Goal: Task Accomplishment & Management: Use online tool/utility

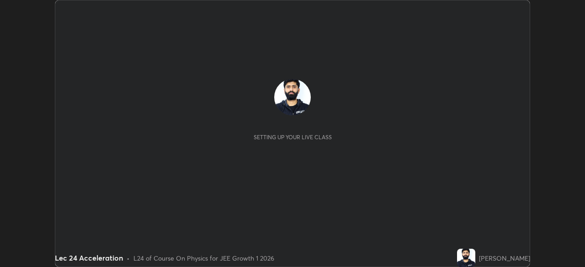
scroll to position [267, 584]
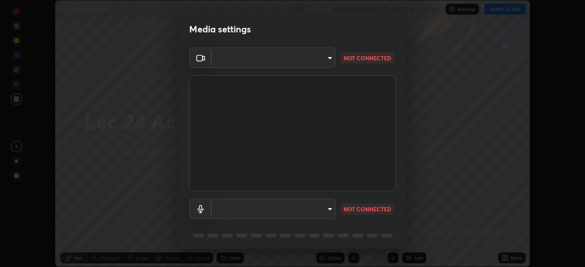
type input "dcfdf22e5c1df7ea5543dcfab5f97d1ca77f9af45aee9585751398583aede383"
type input "default"
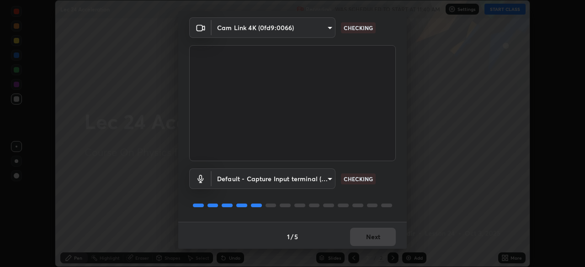
scroll to position [32, 0]
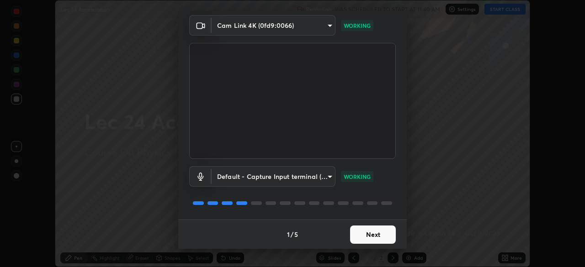
click at [375, 234] on button "Next" at bounding box center [373, 235] width 46 height 18
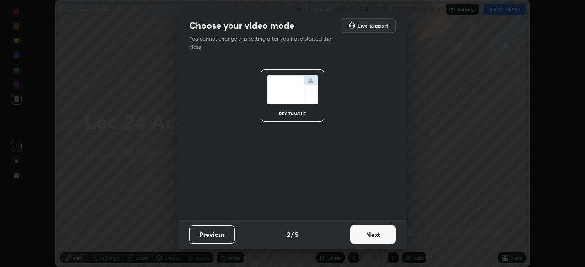
scroll to position [0, 0]
click at [376, 236] on button "Next" at bounding box center [373, 235] width 46 height 18
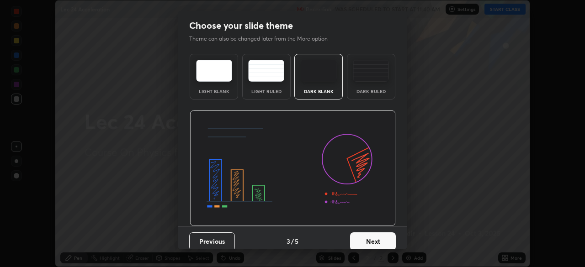
click at [373, 241] on button "Next" at bounding box center [373, 242] width 46 height 18
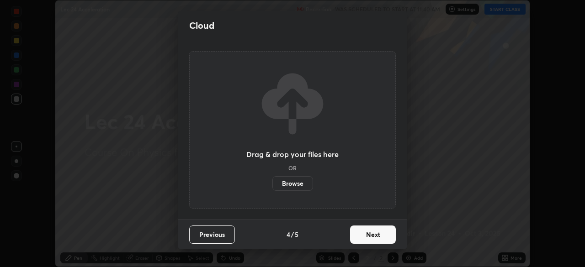
click at [374, 236] on button "Next" at bounding box center [373, 235] width 46 height 18
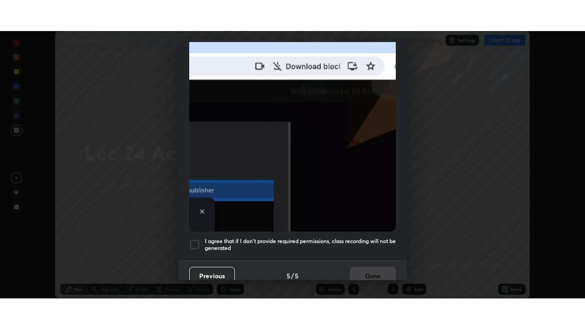
scroll to position [215, 0]
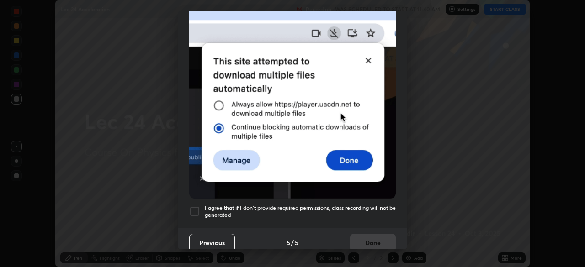
click at [196, 207] on div at bounding box center [194, 211] width 11 height 11
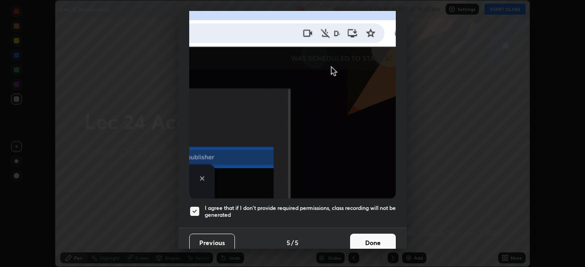
click at [365, 240] on button "Done" at bounding box center [373, 243] width 46 height 18
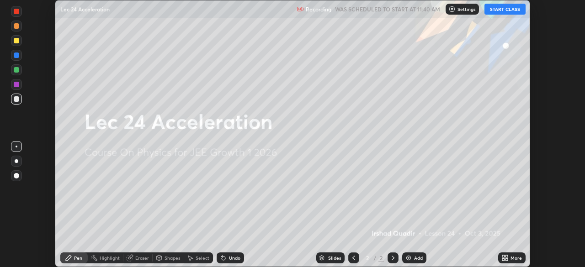
click at [510, 257] on div "More" at bounding box center [511, 258] width 27 height 11
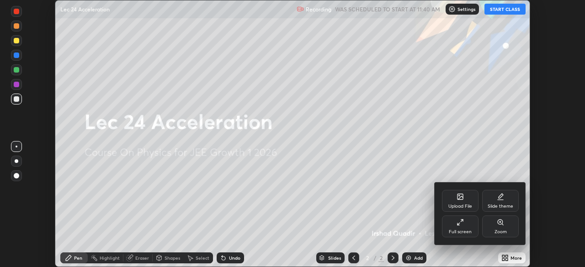
click at [504, 206] on div "Slide theme" at bounding box center [501, 206] width 26 height 5
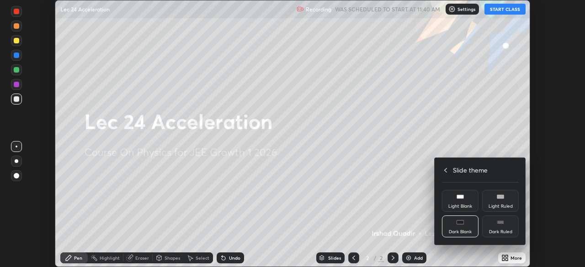
click at [502, 225] on icon at bounding box center [500, 222] width 7 height 7
click at [416, 260] on div at bounding box center [292, 133] width 585 height 267
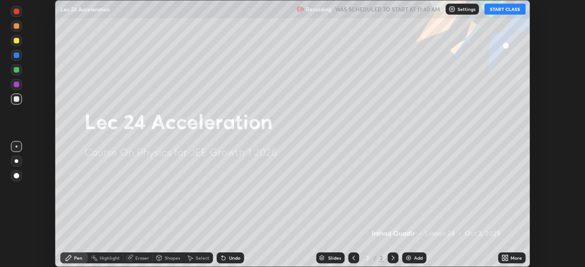
click at [392, 258] on icon at bounding box center [392, 258] width 7 height 7
click at [416, 259] on div "Add" at bounding box center [418, 258] width 9 height 5
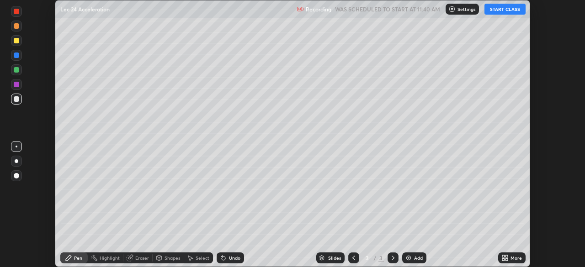
click at [515, 258] on div "More" at bounding box center [515, 258] width 11 height 5
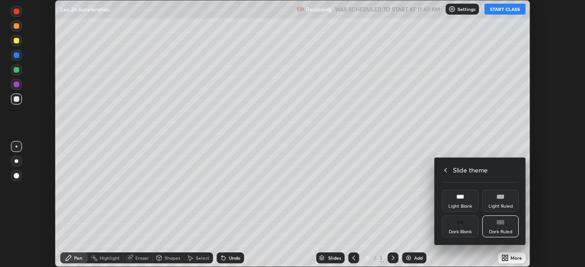
click at [446, 170] on icon at bounding box center [445, 170] width 7 height 7
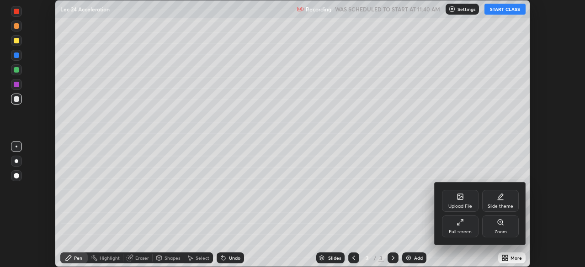
click at [460, 221] on icon at bounding box center [460, 222] width 7 height 7
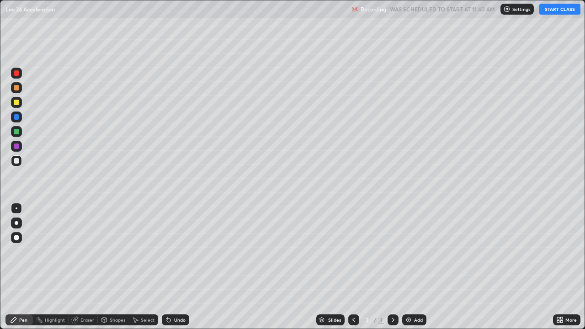
scroll to position [329, 585]
click at [549, 12] on button "START CLASS" at bounding box center [559, 9] width 41 height 11
click at [16, 104] on div at bounding box center [16, 102] width 5 height 5
click at [18, 132] on div at bounding box center [16, 131] width 5 height 5
click at [108, 267] on div "Shapes" at bounding box center [113, 319] width 31 height 11
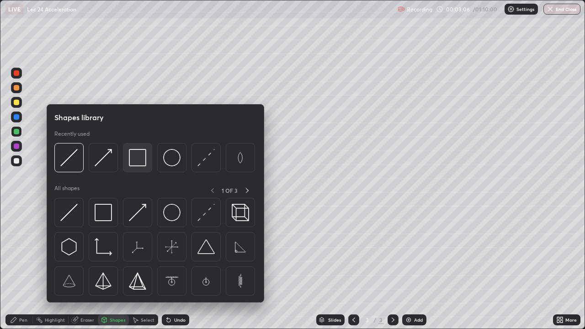
click at [139, 164] on img at bounding box center [137, 157] width 17 height 17
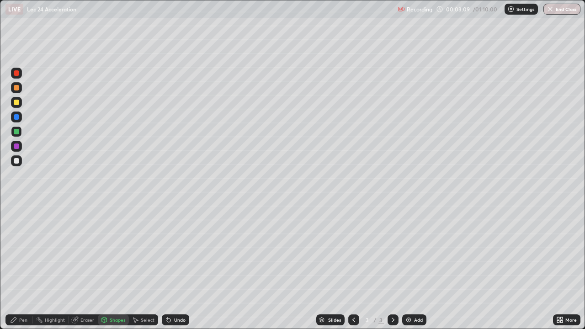
click at [112, 267] on div "Shapes" at bounding box center [118, 320] width 16 height 5
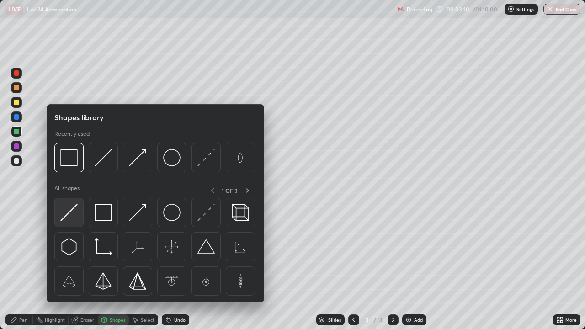
click at [70, 216] on img at bounding box center [68, 212] width 17 height 17
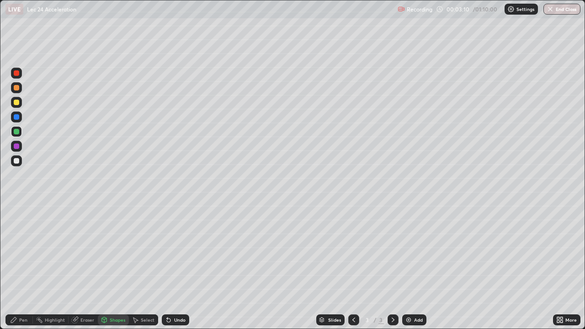
click at [19, 148] on div at bounding box center [16, 145] width 5 height 5
click at [18, 163] on div at bounding box center [16, 160] width 5 height 5
click at [23, 267] on div "Pen" at bounding box center [18, 319] width 27 height 11
click at [23, 267] on div "Pen" at bounding box center [23, 320] width 8 height 5
click at [110, 267] on div "Shapes" at bounding box center [118, 320] width 16 height 5
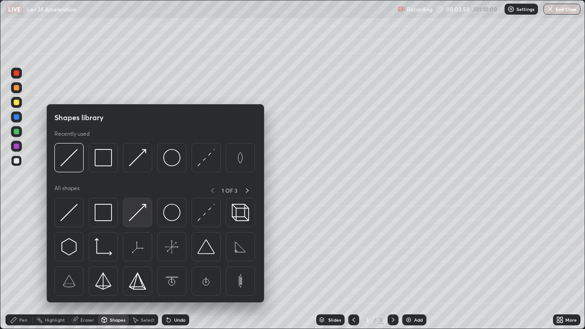
click at [138, 213] on img at bounding box center [137, 212] width 17 height 17
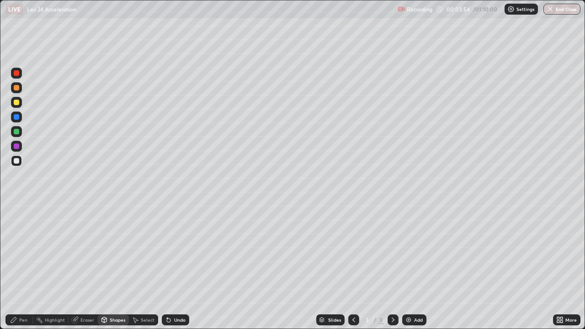
click at [115, 267] on div "Shapes" at bounding box center [118, 320] width 16 height 5
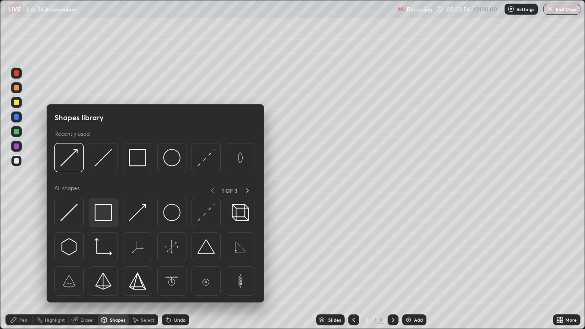
click at [101, 212] on img at bounding box center [103, 212] width 17 height 17
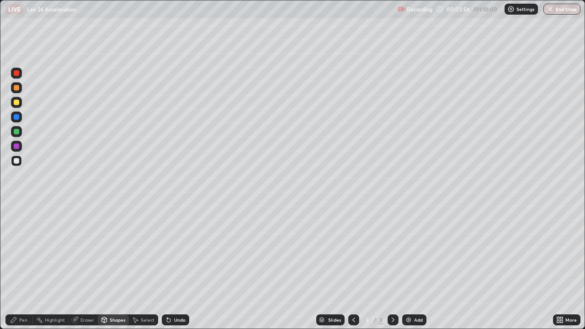
click at [21, 134] on div at bounding box center [16, 131] width 11 height 11
click at [90, 267] on div "Eraser" at bounding box center [87, 320] width 14 height 5
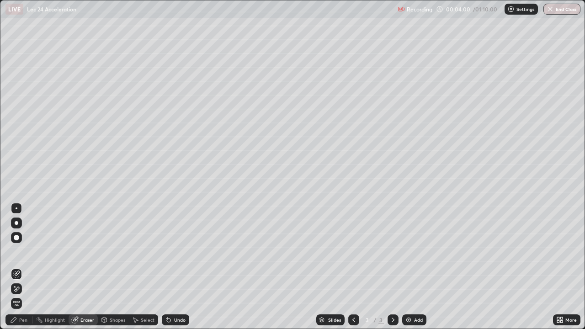
click at [114, 267] on div "Shapes" at bounding box center [118, 320] width 16 height 5
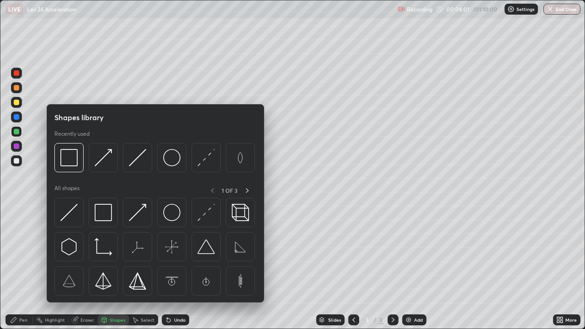
click at [25, 267] on div "Pen" at bounding box center [18, 319] width 27 height 11
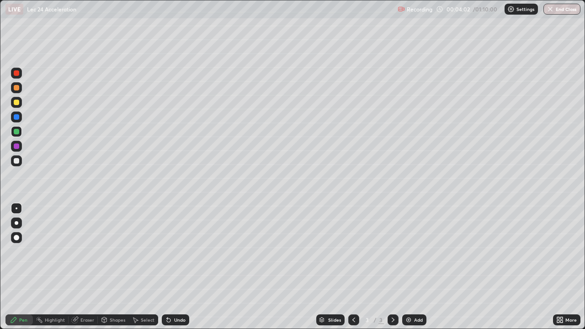
click at [20, 163] on div at bounding box center [16, 160] width 11 height 11
click at [116, 267] on div "Shapes" at bounding box center [118, 320] width 16 height 5
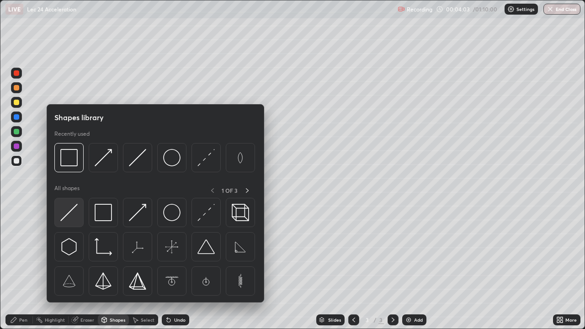
click at [71, 214] on img at bounding box center [68, 212] width 17 height 17
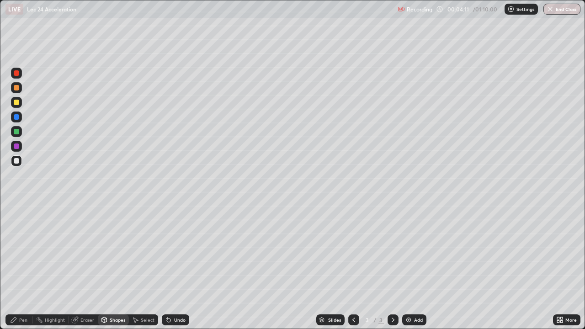
click at [19, 77] on div at bounding box center [16, 73] width 11 height 11
click at [176, 267] on div "Undo" at bounding box center [175, 319] width 27 height 11
click at [23, 267] on div "Pen" at bounding box center [23, 320] width 8 height 5
click at [417, 267] on div "Add" at bounding box center [418, 320] width 9 height 5
click at [110, 267] on div "Shapes" at bounding box center [118, 320] width 16 height 5
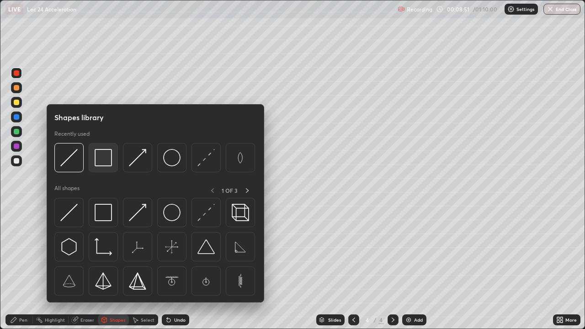
click at [104, 159] on img at bounding box center [103, 157] width 17 height 17
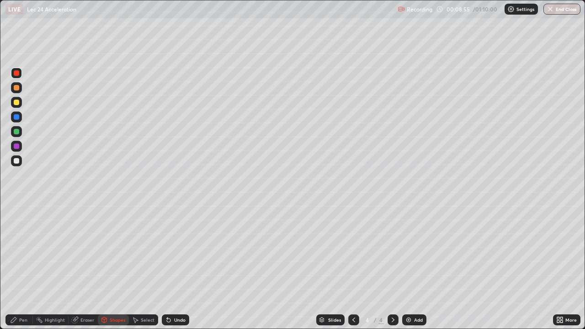
click at [108, 267] on div "Shapes" at bounding box center [113, 319] width 31 height 11
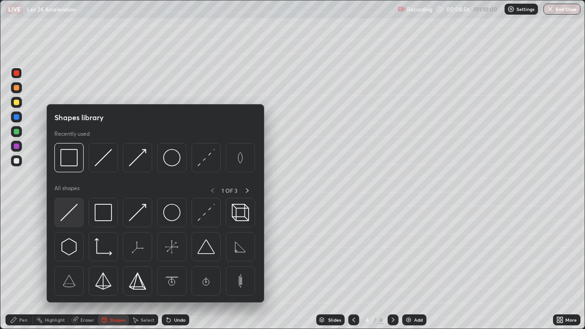
click at [72, 211] on img at bounding box center [68, 212] width 17 height 17
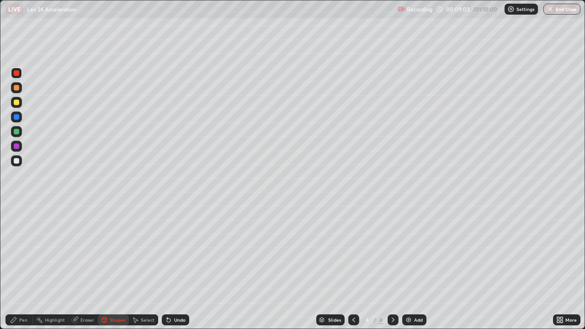
click at [20, 267] on div "Pen" at bounding box center [18, 319] width 27 height 11
click at [14, 101] on div at bounding box center [16, 102] width 5 height 5
click at [119, 267] on div "Shapes" at bounding box center [118, 320] width 16 height 5
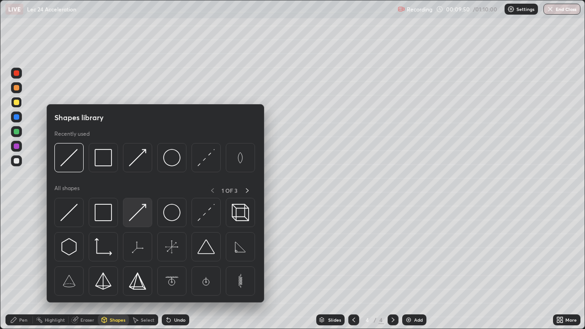
click at [139, 214] on img at bounding box center [137, 212] width 17 height 17
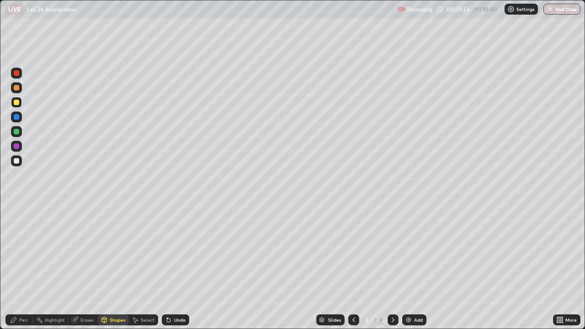
click at [17, 71] on div at bounding box center [16, 72] width 5 height 5
click at [182, 267] on div "Undo" at bounding box center [179, 320] width 11 height 5
click at [111, 267] on div "Shapes" at bounding box center [118, 320] width 16 height 5
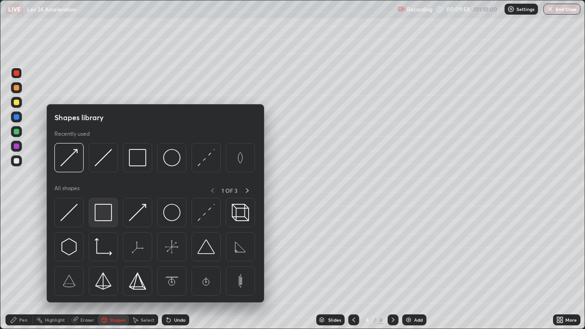
click at [99, 215] on img at bounding box center [103, 212] width 17 height 17
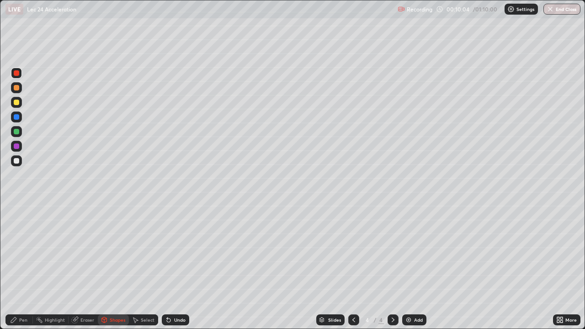
click at [31, 267] on div "Pen" at bounding box center [18, 319] width 27 height 11
click at [17, 161] on div at bounding box center [16, 160] width 5 height 5
click at [418, 267] on div "Add" at bounding box center [418, 320] width 9 height 5
click at [15, 102] on div at bounding box center [16, 102] width 5 height 5
click at [112, 267] on div "Shapes" at bounding box center [118, 320] width 16 height 5
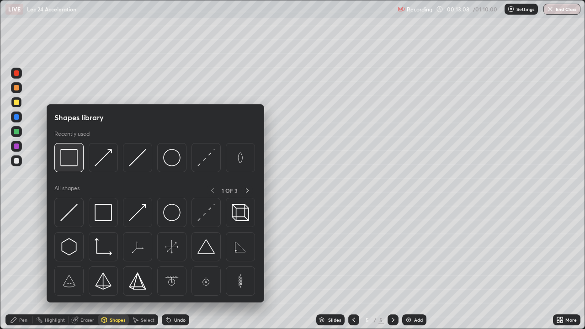
click at [71, 161] on img at bounding box center [68, 157] width 17 height 17
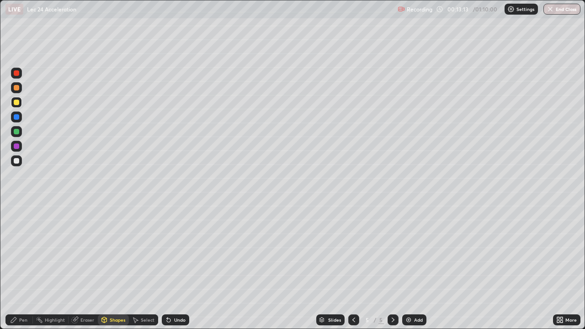
click at [108, 267] on div "Shapes" at bounding box center [113, 319] width 31 height 11
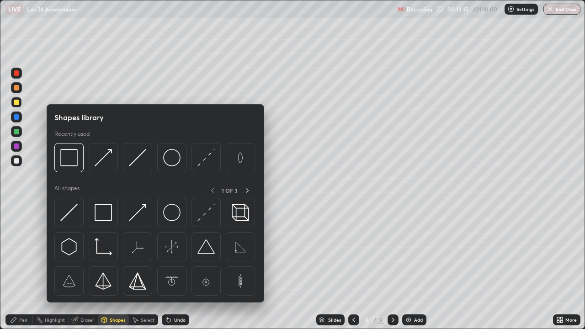
click at [17, 75] on div at bounding box center [16, 72] width 5 height 5
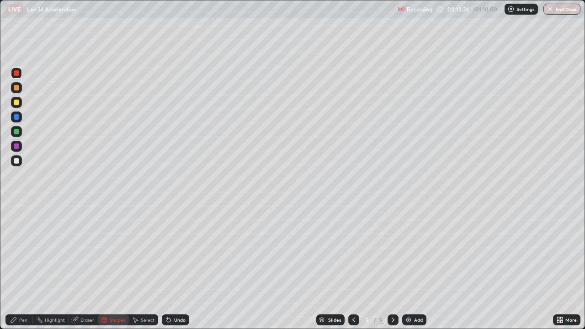
click at [18, 133] on div at bounding box center [16, 131] width 5 height 5
click at [177, 267] on div "Undo" at bounding box center [175, 319] width 27 height 11
click at [22, 267] on div "Pen" at bounding box center [23, 320] width 8 height 5
click at [17, 88] on div at bounding box center [16, 87] width 5 height 5
click at [16, 119] on div at bounding box center [16, 116] width 5 height 5
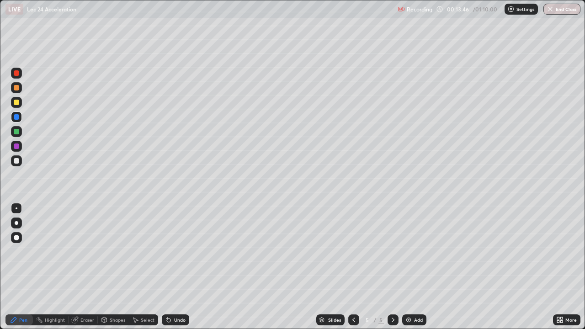
click at [19, 130] on div at bounding box center [16, 131] width 5 height 5
click at [110, 267] on div "Shapes" at bounding box center [118, 320] width 16 height 5
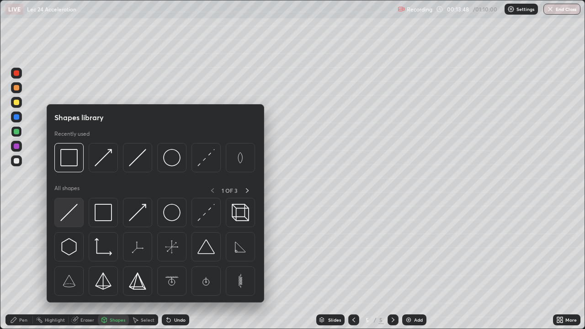
click at [64, 215] on img at bounding box center [68, 212] width 17 height 17
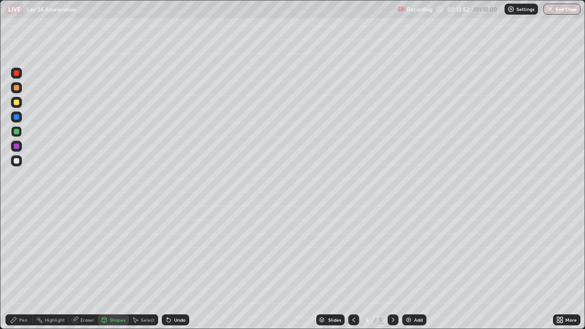
click at [19, 267] on div "Pen" at bounding box center [23, 320] width 8 height 5
click at [114, 267] on div "Shapes" at bounding box center [118, 320] width 16 height 5
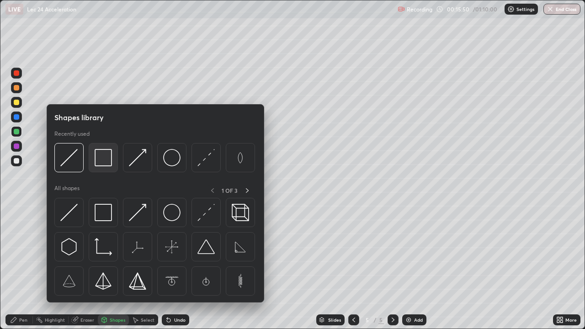
click at [100, 161] on img at bounding box center [103, 157] width 17 height 17
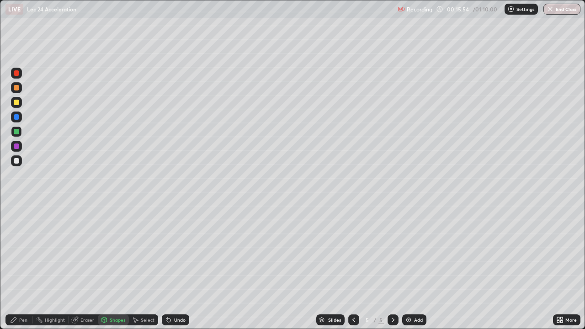
click at [180, 267] on div "Undo" at bounding box center [179, 320] width 11 height 5
click at [17, 102] on div at bounding box center [16, 102] width 5 height 5
click at [18, 74] on div at bounding box center [16, 72] width 5 height 5
click at [17, 133] on div at bounding box center [16, 131] width 5 height 5
click at [28, 267] on div "Pen" at bounding box center [18, 319] width 27 height 11
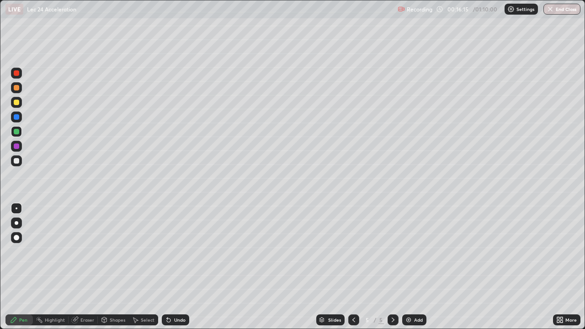
click at [15, 162] on div at bounding box center [16, 160] width 5 height 5
click at [87, 267] on div "Eraser" at bounding box center [87, 320] width 14 height 5
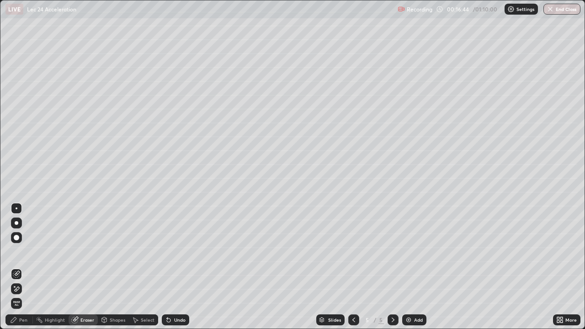
click at [22, 267] on div "Pen" at bounding box center [23, 320] width 8 height 5
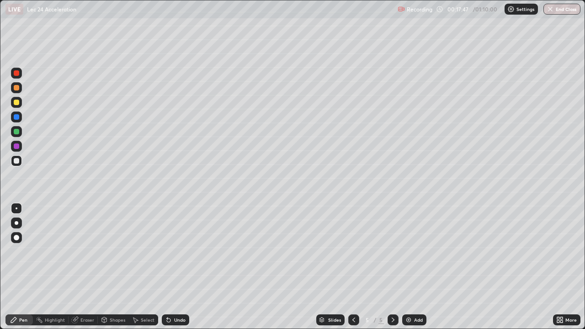
click at [87, 267] on div "Eraser" at bounding box center [83, 319] width 29 height 11
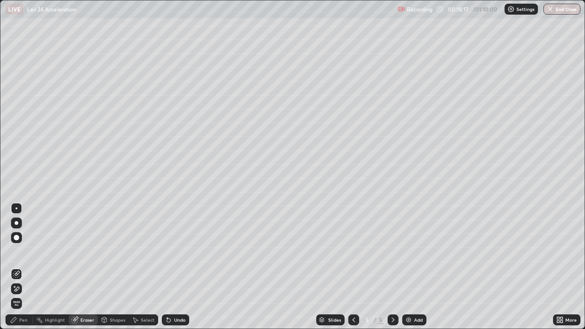
click at [21, 267] on div "Pen" at bounding box center [23, 320] width 8 height 5
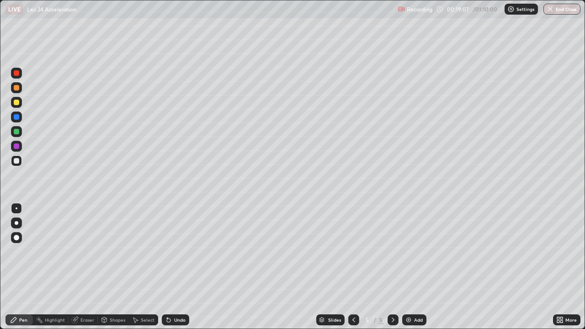
click at [414, 267] on div "Add" at bounding box center [414, 319] width 24 height 11
click at [175, 267] on div "Undo" at bounding box center [175, 319] width 27 height 11
click at [112, 267] on div "Shapes" at bounding box center [113, 319] width 31 height 11
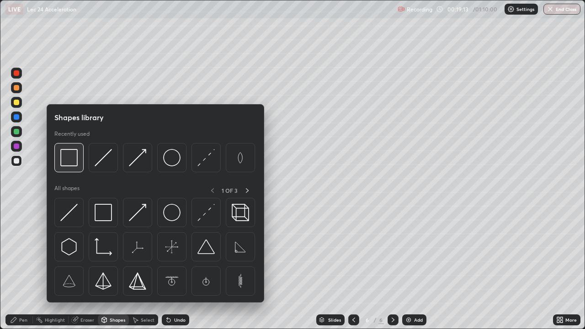
click at [70, 163] on img at bounding box center [68, 157] width 17 height 17
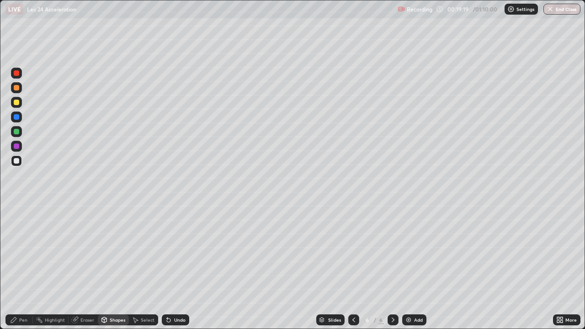
click at [20, 76] on div at bounding box center [16, 73] width 11 height 11
click at [111, 267] on div "Shapes" at bounding box center [118, 320] width 16 height 5
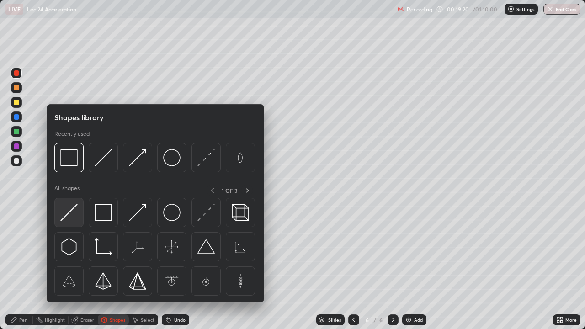
click at [69, 216] on img at bounding box center [68, 212] width 17 height 17
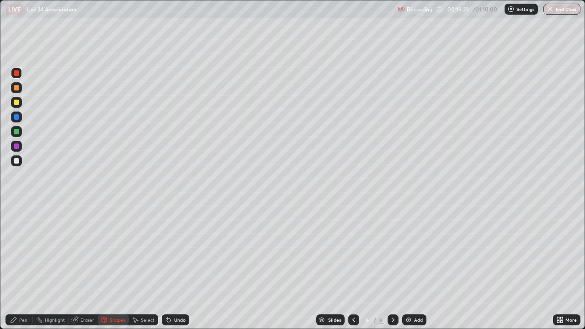
click at [176, 267] on div "Undo" at bounding box center [179, 320] width 11 height 5
click at [179, 267] on div "Undo" at bounding box center [175, 319] width 27 height 11
click at [175, 267] on div "Undo" at bounding box center [175, 319] width 27 height 11
click at [23, 267] on div "Pen" at bounding box center [23, 320] width 8 height 5
click at [15, 159] on div at bounding box center [16, 160] width 5 height 5
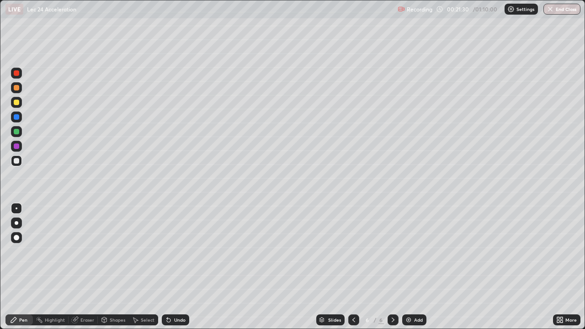
click at [85, 267] on div "Eraser" at bounding box center [87, 320] width 14 height 5
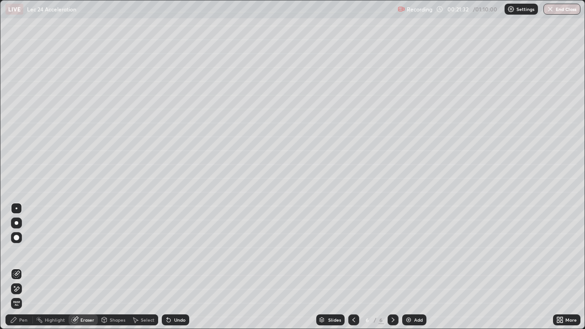
click at [23, 267] on div "Pen" at bounding box center [23, 320] width 8 height 5
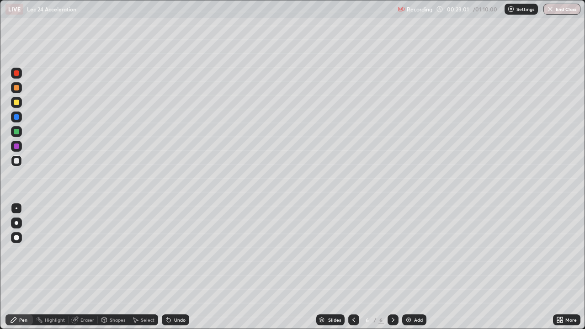
click at [107, 267] on div "Shapes" at bounding box center [113, 319] width 31 height 11
click at [24, 267] on div "Pen" at bounding box center [23, 320] width 8 height 5
click at [91, 267] on div "Eraser" at bounding box center [87, 320] width 14 height 5
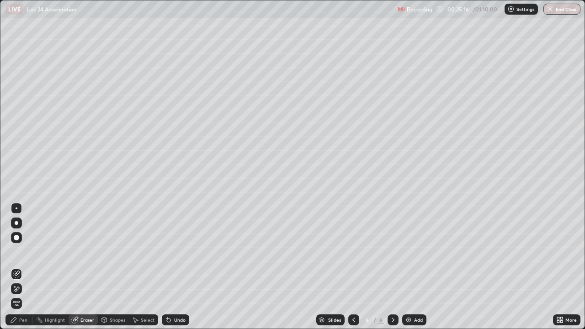
click at [28, 267] on div "Pen" at bounding box center [18, 319] width 27 height 11
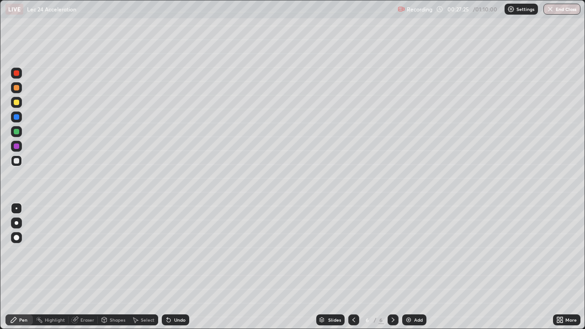
click at [417, 267] on div "Add" at bounding box center [414, 319] width 24 height 11
click at [18, 89] on div at bounding box center [16, 87] width 5 height 5
click at [20, 73] on div at bounding box center [16, 73] width 11 height 11
click at [16, 102] on div at bounding box center [16, 102] width 5 height 5
click at [113, 267] on div "Shapes" at bounding box center [118, 320] width 16 height 5
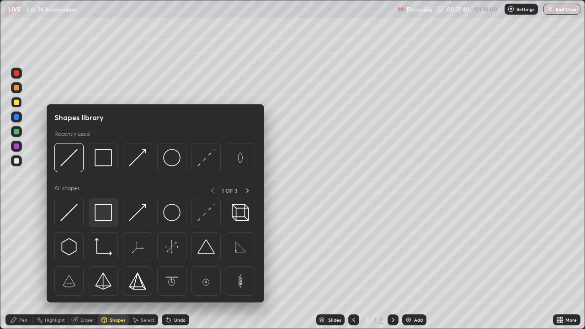
click at [101, 209] on img at bounding box center [103, 212] width 17 height 17
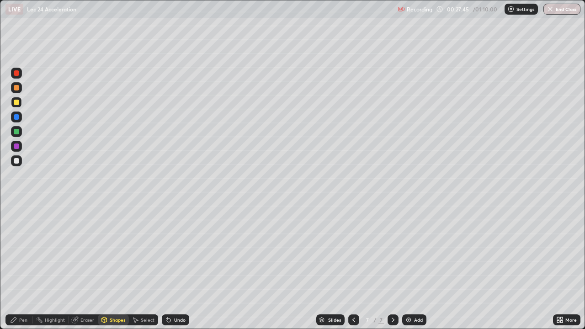
click at [21, 267] on div "Pen" at bounding box center [23, 320] width 8 height 5
click at [16, 74] on div at bounding box center [16, 72] width 5 height 5
click at [110, 267] on div "Shapes" at bounding box center [118, 320] width 16 height 5
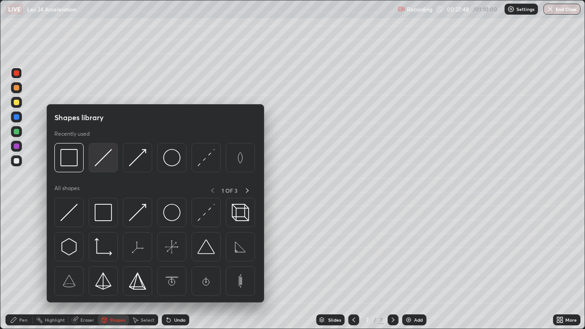
click at [97, 160] on img at bounding box center [103, 157] width 17 height 17
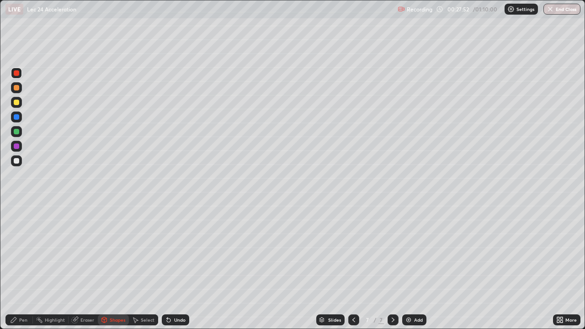
click at [23, 267] on div "Pen" at bounding box center [18, 319] width 27 height 11
click at [18, 106] on div at bounding box center [16, 102] width 11 height 11
click at [112, 267] on div "Shapes" at bounding box center [118, 320] width 16 height 5
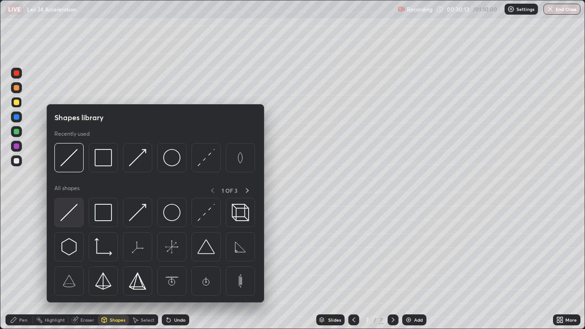
click at [74, 219] on img at bounding box center [68, 212] width 17 height 17
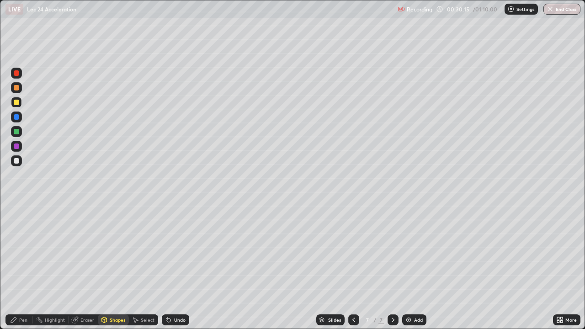
click at [31, 267] on div "Pen" at bounding box center [18, 319] width 27 height 11
click at [412, 267] on div "Add" at bounding box center [414, 319] width 24 height 11
click at [115, 267] on div "Shapes" at bounding box center [118, 320] width 16 height 5
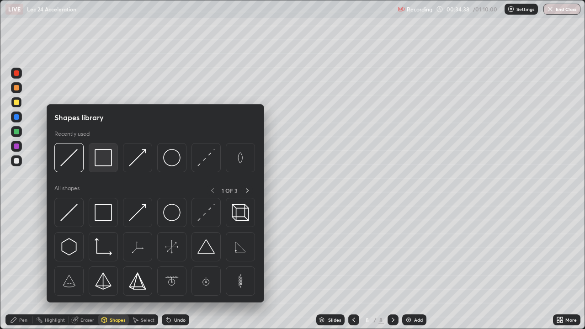
click at [106, 164] on img at bounding box center [103, 157] width 17 height 17
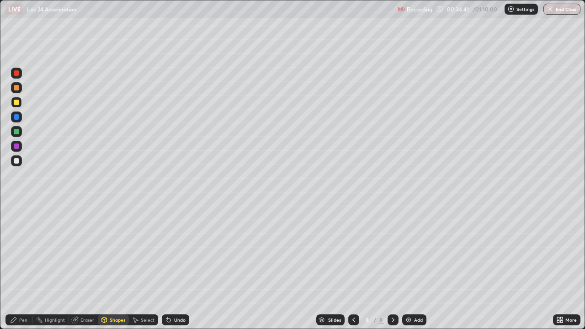
click at [17, 162] on div at bounding box center [16, 160] width 5 height 5
click at [112, 267] on div "Shapes" at bounding box center [118, 320] width 16 height 5
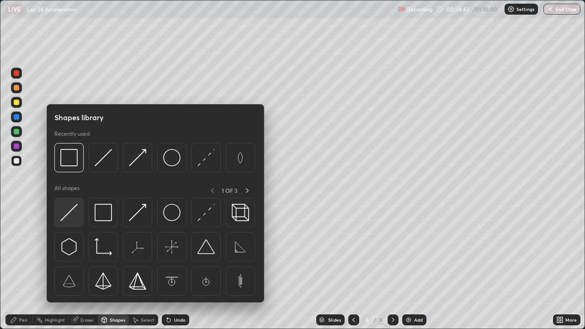
click at [71, 210] on img at bounding box center [68, 212] width 17 height 17
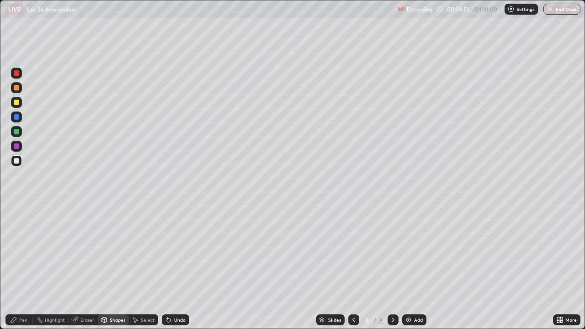
click at [26, 267] on div "Pen" at bounding box center [23, 320] width 8 height 5
click at [18, 74] on div at bounding box center [16, 72] width 5 height 5
click at [115, 267] on div "Shapes" at bounding box center [118, 320] width 16 height 5
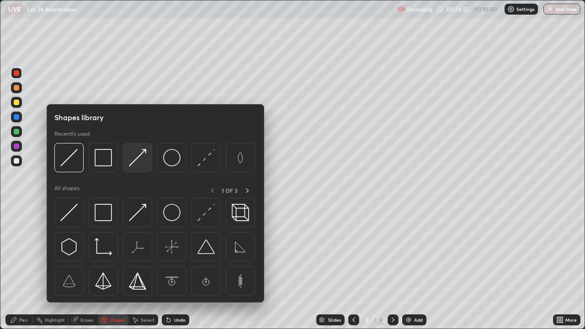
click at [135, 162] on img at bounding box center [137, 157] width 17 height 17
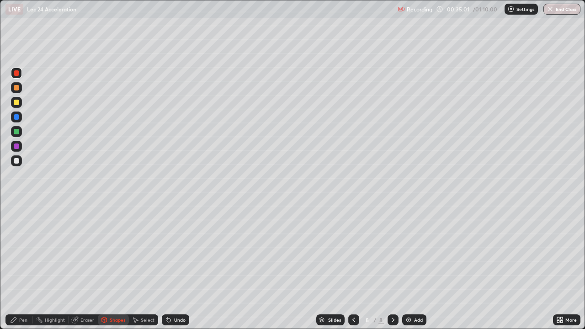
click at [21, 267] on div "Pen" at bounding box center [18, 319] width 27 height 11
click at [112, 267] on div "Shapes" at bounding box center [118, 320] width 16 height 5
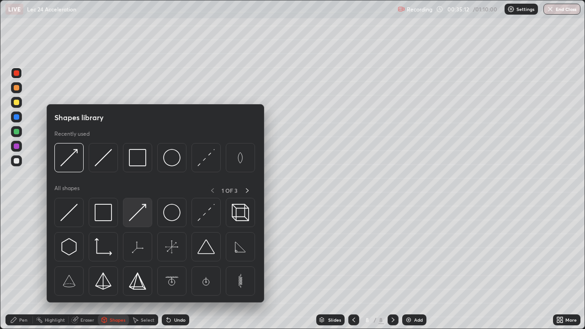
click at [133, 212] on img at bounding box center [137, 212] width 17 height 17
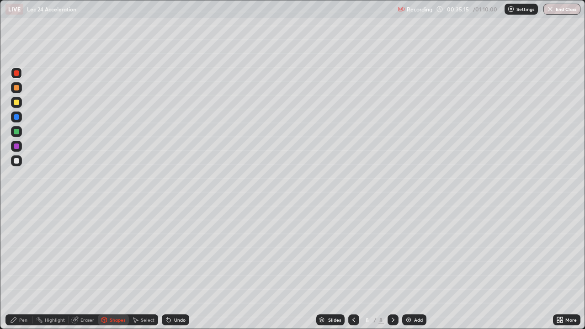
click at [31, 267] on div "Pen" at bounding box center [18, 319] width 27 height 11
click at [115, 267] on div "Shapes" at bounding box center [113, 319] width 31 height 11
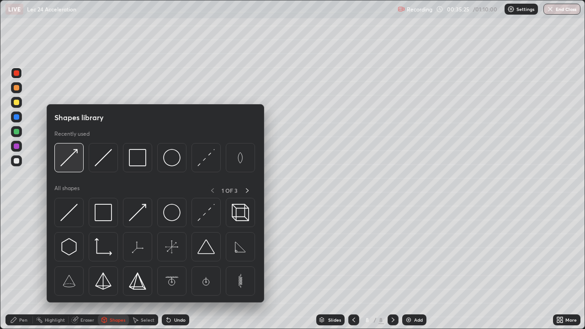
click at [71, 159] on img at bounding box center [68, 157] width 17 height 17
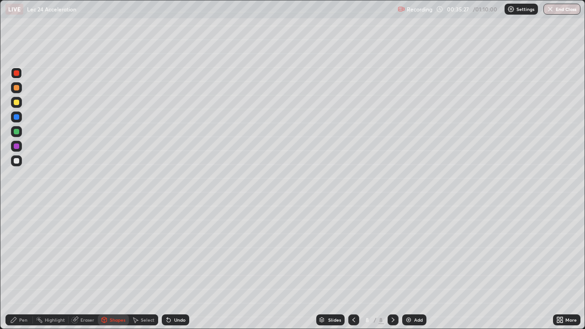
click at [30, 267] on div "Pen" at bounding box center [18, 319] width 27 height 11
click at [112, 267] on div "Shapes" at bounding box center [113, 319] width 31 height 11
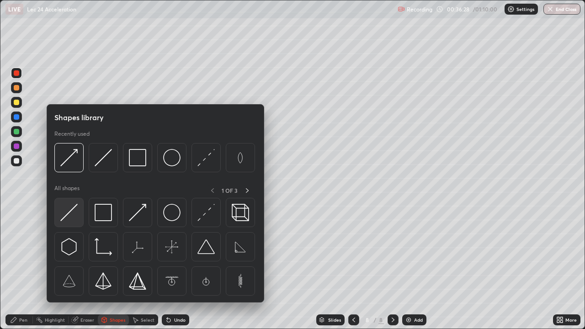
click at [66, 209] on img at bounding box center [68, 212] width 17 height 17
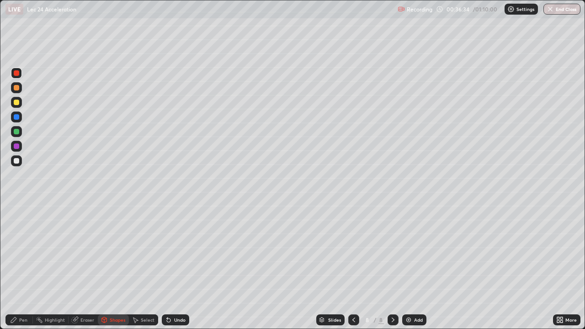
click at [15, 162] on div at bounding box center [16, 160] width 5 height 5
click at [29, 267] on div "Pen" at bounding box center [18, 319] width 27 height 11
click at [90, 267] on div "Eraser" at bounding box center [83, 319] width 29 height 11
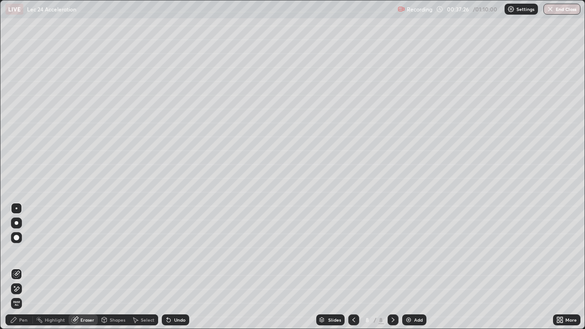
click at [29, 267] on div "Pen" at bounding box center [18, 319] width 27 height 11
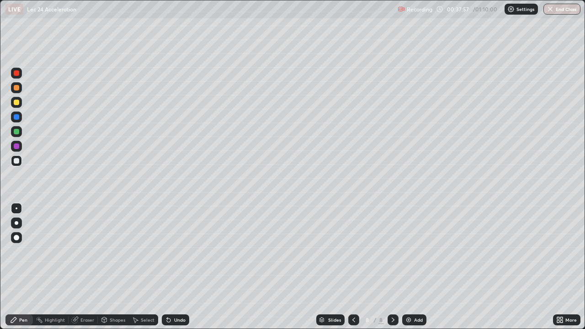
click at [19, 147] on div at bounding box center [16, 145] width 5 height 5
click at [419, 267] on div "Add" at bounding box center [414, 319] width 24 height 11
click at [112, 267] on div "Shapes" at bounding box center [113, 319] width 31 height 11
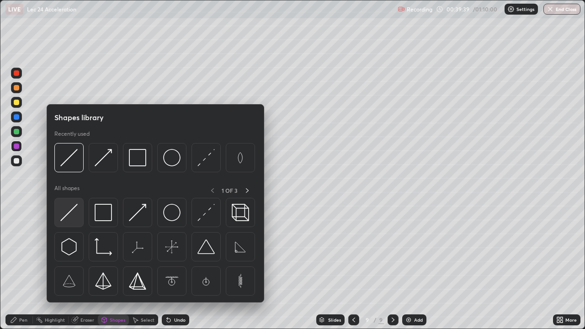
click at [69, 214] on img at bounding box center [68, 212] width 17 height 17
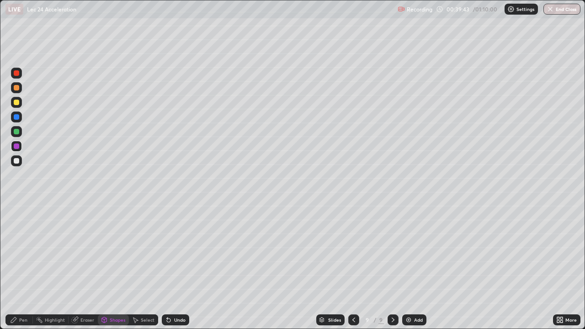
click at [174, 267] on div "Undo" at bounding box center [175, 319] width 27 height 11
click at [174, 267] on div "Undo" at bounding box center [179, 320] width 11 height 5
click at [112, 267] on div "Shapes" at bounding box center [118, 320] width 16 height 5
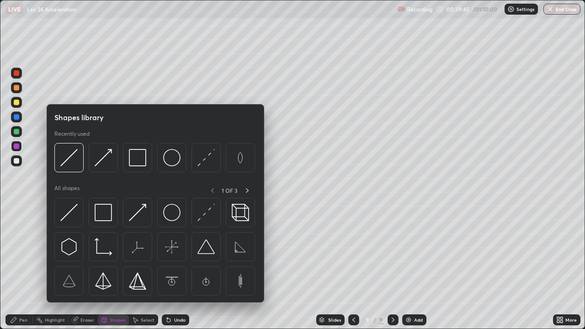
click at [26, 267] on div "Pen" at bounding box center [18, 319] width 27 height 11
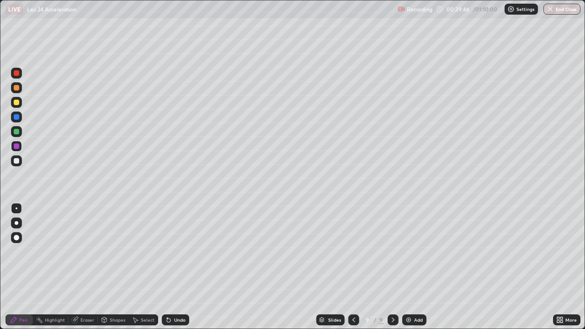
click at [20, 165] on div at bounding box center [16, 160] width 11 height 11
click at [113, 267] on div "Shapes" at bounding box center [118, 320] width 16 height 5
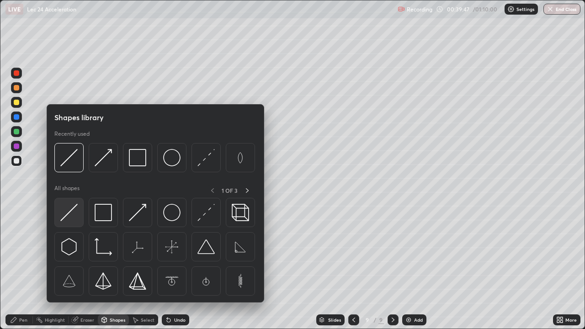
click at [69, 217] on img at bounding box center [68, 212] width 17 height 17
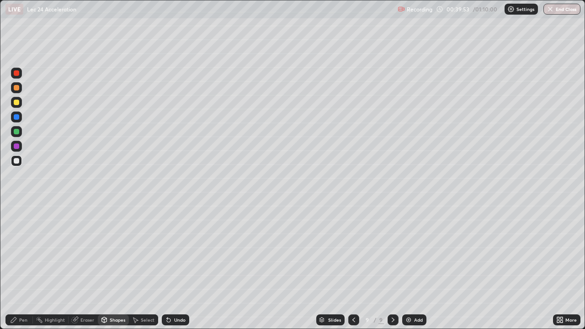
click at [23, 267] on div "Pen" at bounding box center [23, 320] width 8 height 5
click at [117, 267] on div "Shapes" at bounding box center [118, 320] width 16 height 5
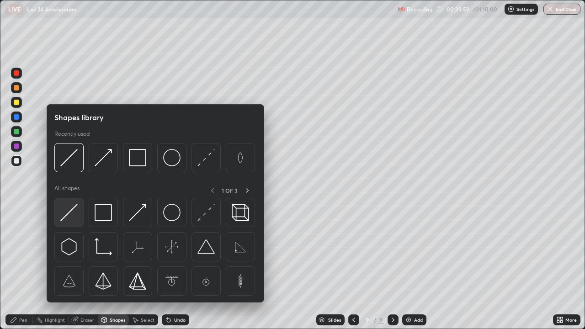
click at [74, 212] on img at bounding box center [68, 212] width 17 height 17
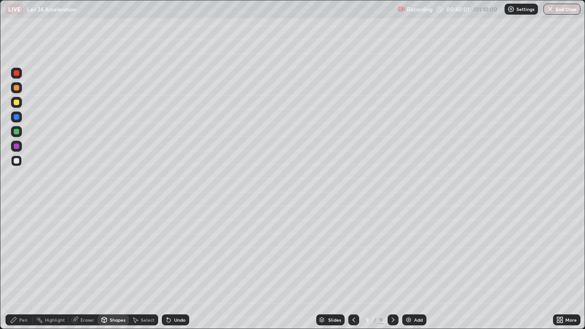
click at [17, 131] on div at bounding box center [16, 131] width 5 height 5
click at [21, 267] on div "Pen" at bounding box center [23, 320] width 8 height 5
click at [11, 159] on div at bounding box center [16, 160] width 11 height 11
click at [15, 90] on div at bounding box center [16, 87] width 5 height 5
click at [113, 267] on div "Shapes" at bounding box center [113, 319] width 31 height 11
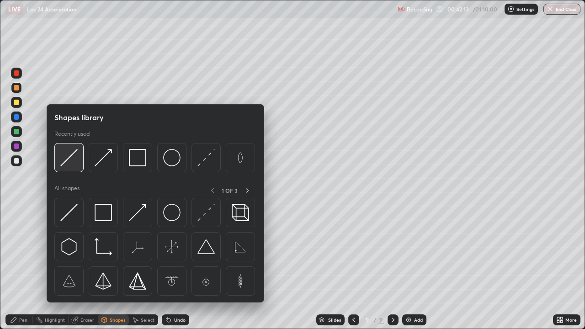
click at [69, 159] on img at bounding box center [68, 157] width 17 height 17
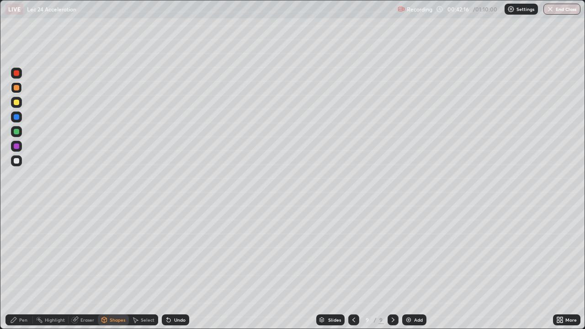
click at [26, 267] on div "Pen" at bounding box center [23, 320] width 8 height 5
click at [113, 267] on div "Shapes" at bounding box center [118, 320] width 16 height 5
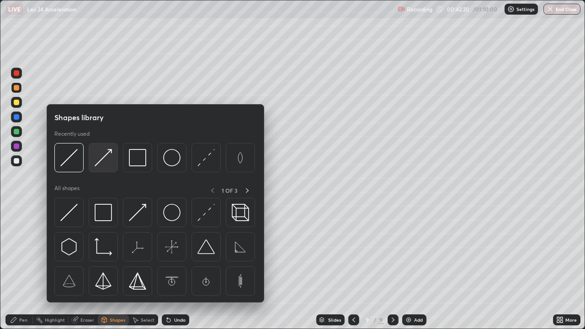
click at [106, 158] on img at bounding box center [103, 157] width 17 height 17
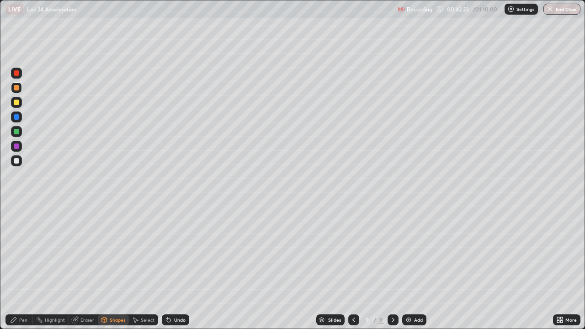
click at [23, 267] on div "Pen" at bounding box center [23, 320] width 8 height 5
click at [90, 267] on div "Eraser" at bounding box center [87, 320] width 14 height 5
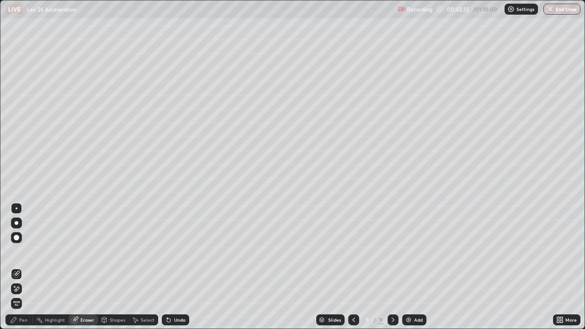
click at [24, 267] on div "Pen" at bounding box center [23, 320] width 8 height 5
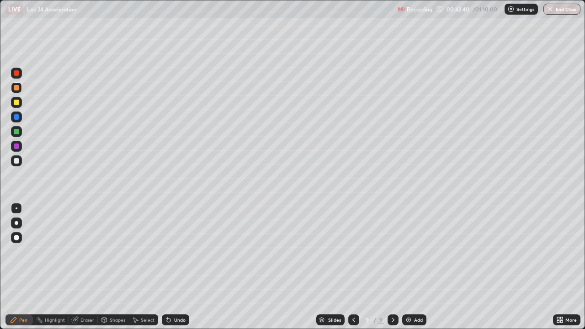
click at [115, 267] on div "Shapes" at bounding box center [118, 320] width 16 height 5
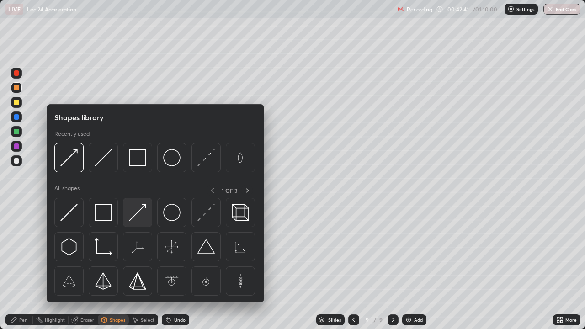
click at [135, 214] on img at bounding box center [137, 212] width 17 height 17
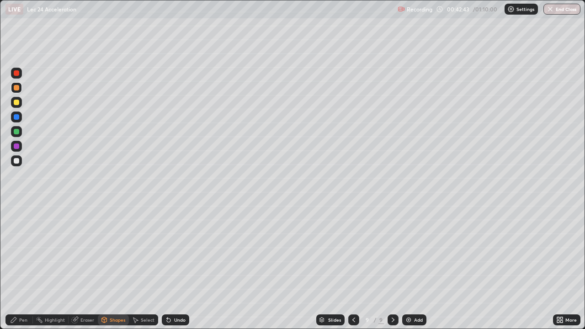
click at [19, 267] on div "Pen" at bounding box center [23, 320] width 8 height 5
click at [88, 267] on div "Eraser" at bounding box center [87, 320] width 14 height 5
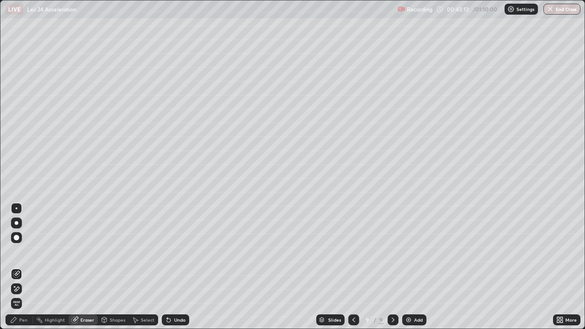
click at [27, 267] on div "Pen" at bounding box center [23, 320] width 8 height 5
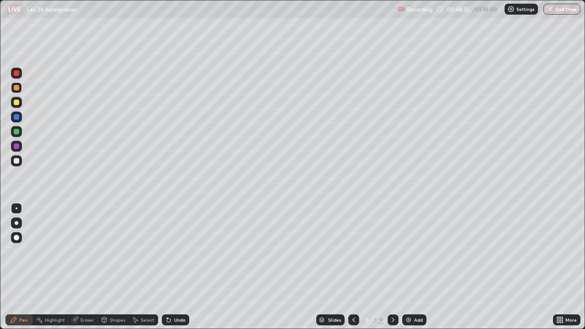
click at [409, 267] on img at bounding box center [408, 319] width 7 height 7
click at [110, 267] on div "Shapes" at bounding box center [118, 320] width 16 height 5
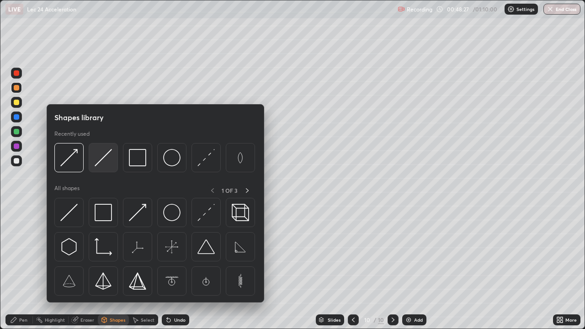
click at [100, 161] on img at bounding box center [103, 157] width 17 height 17
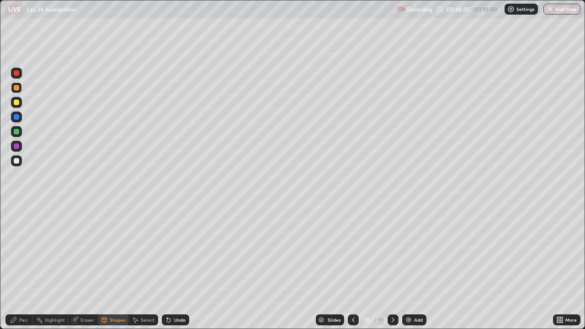
click at [26, 267] on div "Pen" at bounding box center [18, 319] width 27 height 11
click at [109, 267] on div "Shapes" at bounding box center [113, 319] width 31 height 11
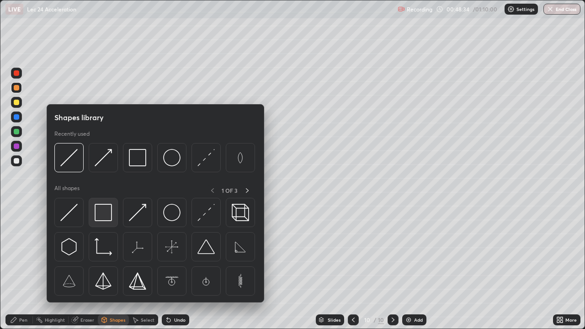
click at [101, 217] on img at bounding box center [103, 212] width 17 height 17
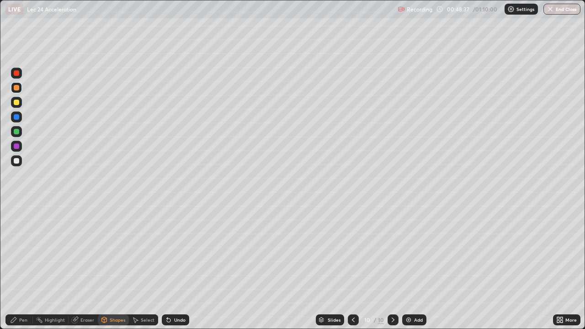
click at [22, 267] on div "Pen" at bounding box center [23, 320] width 8 height 5
click at [16, 131] on div at bounding box center [16, 131] width 5 height 5
click at [112, 267] on div "Shapes" at bounding box center [118, 320] width 16 height 5
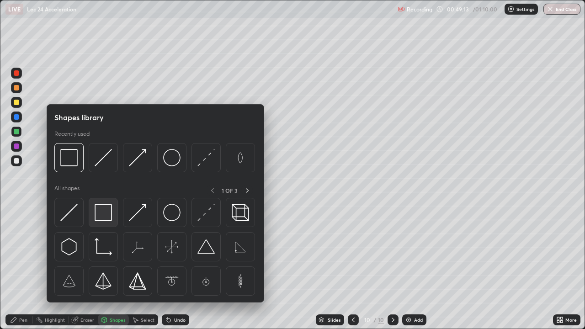
click at [103, 218] on img at bounding box center [103, 212] width 17 height 17
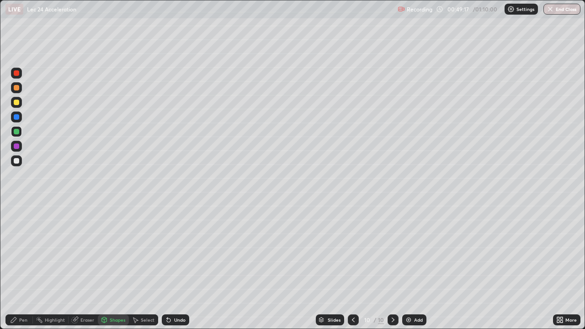
click at [17, 161] on div at bounding box center [16, 160] width 5 height 5
click at [146, 267] on div "Select" at bounding box center [148, 320] width 14 height 5
click at [116, 267] on div "Shapes" at bounding box center [113, 319] width 31 height 11
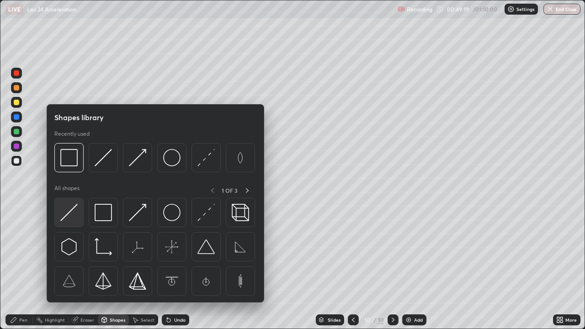
click at [73, 216] on img at bounding box center [68, 212] width 17 height 17
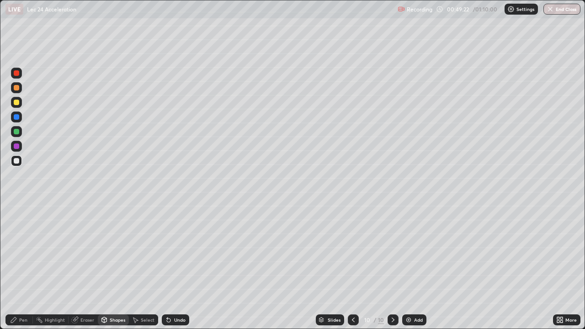
click at [27, 267] on div "Pen" at bounding box center [23, 320] width 8 height 5
click at [118, 267] on div "Shapes" at bounding box center [118, 320] width 16 height 5
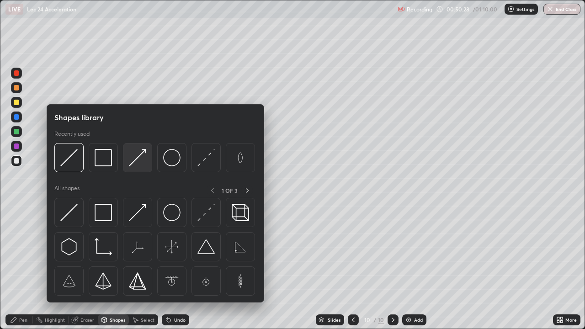
click at [132, 162] on img at bounding box center [137, 157] width 17 height 17
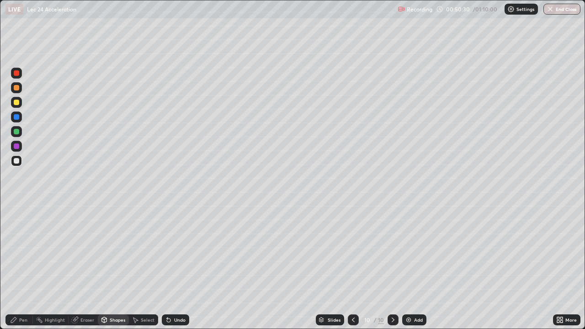
click at [22, 267] on div "Pen" at bounding box center [23, 320] width 8 height 5
click at [19, 132] on div at bounding box center [16, 131] width 5 height 5
click at [409, 267] on img at bounding box center [408, 319] width 7 height 7
click at [120, 267] on div "Shapes" at bounding box center [118, 320] width 16 height 5
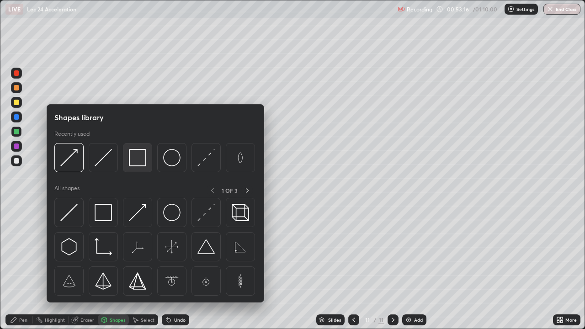
click at [143, 166] on img at bounding box center [137, 157] width 17 height 17
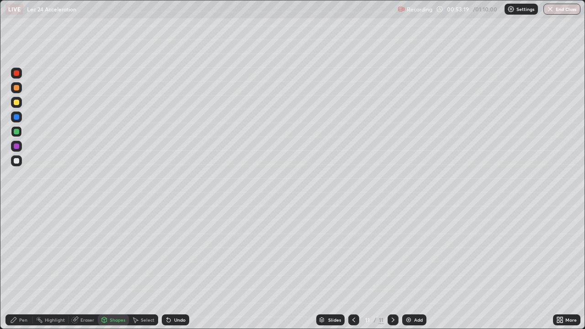
click at [17, 73] on div at bounding box center [16, 72] width 5 height 5
click at [113, 267] on div "Shapes" at bounding box center [118, 320] width 16 height 5
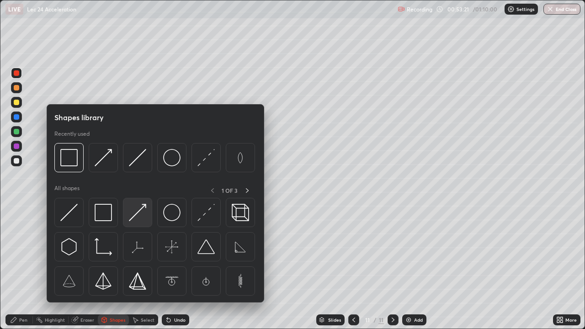
click at [131, 218] on img at bounding box center [137, 212] width 17 height 17
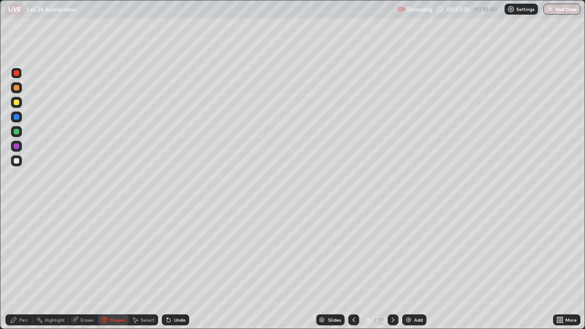
click at [26, 267] on div "Pen" at bounding box center [18, 319] width 27 height 11
click at [17, 162] on div at bounding box center [16, 160] width 5 height 5
click at [16, 104] on div at bounding box center [16, 102] width 5 height 5
click at [110, 267] on div "Shapes" at bounding box center [118, 320] width 16 height 5
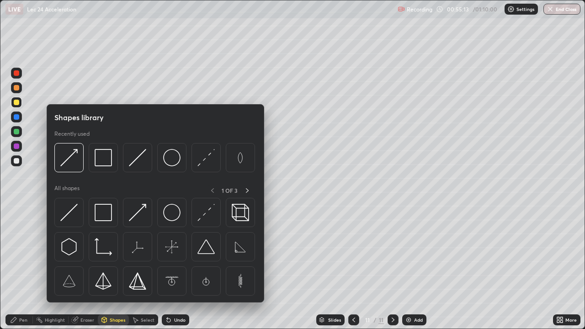
click at [17, 132] on div at bounding box center [16, 131] width 5 height 5
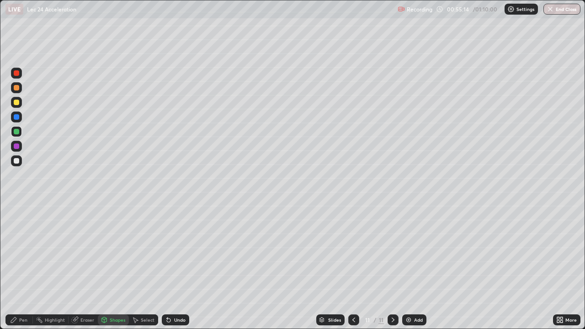
click at [108, 267] on div "Shapes" at bounding box center [113, 319] width 31 height 11
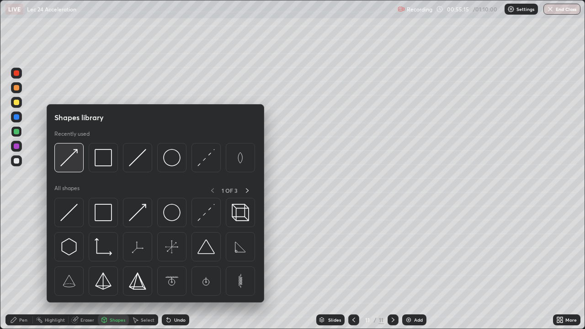
click at [72, 159] on img at bounding box center [68, 157] width 17 height 17
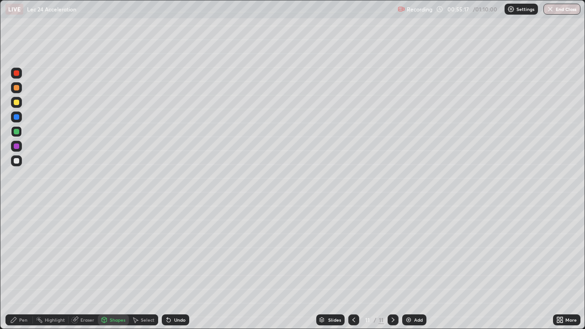
click at [22, 267] on div "Pen" at bounding box center [23, 320] width 8 height 5
click at [108, 267] on div "Shapes" at bounding box center [113, 319] width 31 height 11
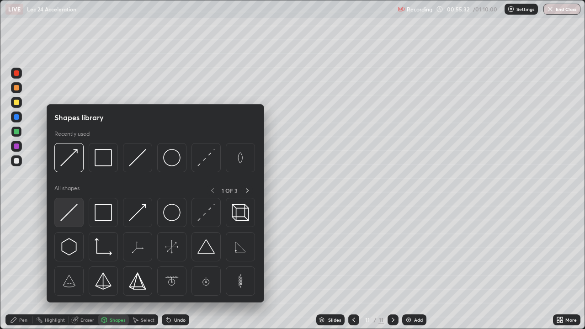
click at [72, 209] on img at bounding box center [68, 212] width 17 height 17
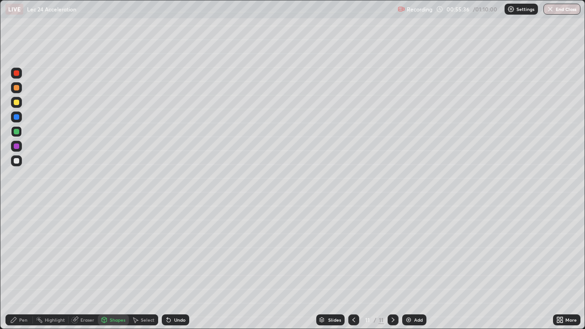
click at [113, 267] on div "Shapes" at bounding box center [118, 320] width 16 height 5
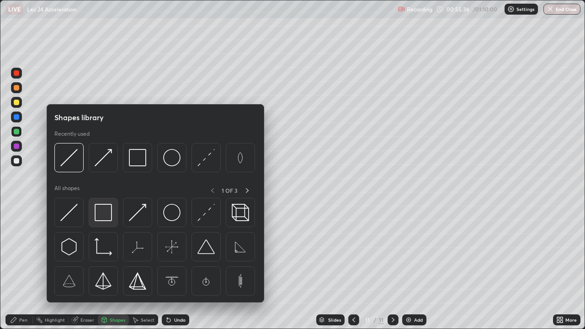
click at [106, 214] on img at bounding box center [103, 212] width 17 height 17
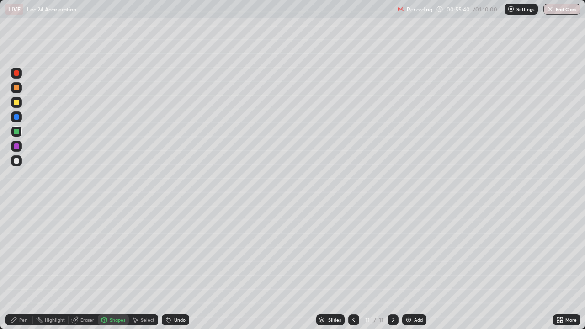
click at [18, 77] on div at bounding box center [16, 73] width 11 height 11
click at [109, 267] on div "Shapes" at bounding box center [113, 319] width 31 height 11
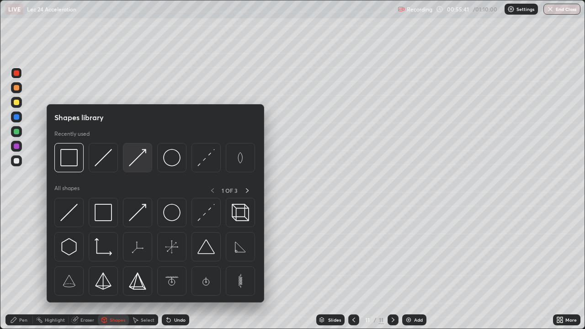
click at [133, 160] on img at bounding box center [137, 157] width 17 height 17
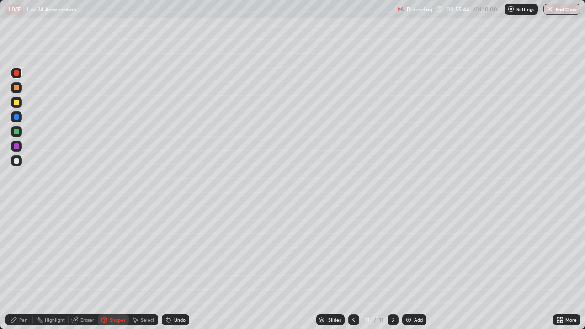
click at [26, 267] on div "Pen" at bounding box center [23, 320] width 8 height 5
click at [16, 159] on div at bounding box center [16, 160] width 5 height 5
click at [113, 267] on div "Shapes" at bounding box center [113, 319] width 31 height 11
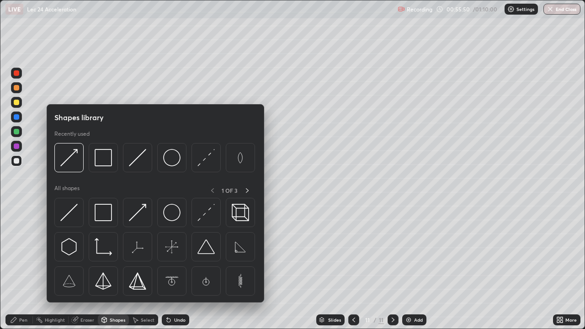
click at [76, 216] on img at bounding box center [68, 212] width 17 height 17
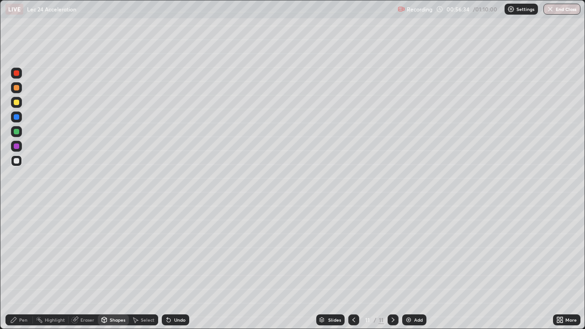
click at [15, 160] on div at bounding box center [16, 160] width 5 height 5
click at [107, 267] on icon at bounding box center [104, 319] width 7 height 7
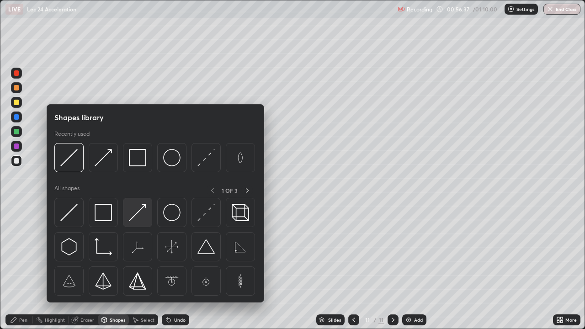
click at [138, 218] on img at bounding box center [137, 212] width 17 height 17
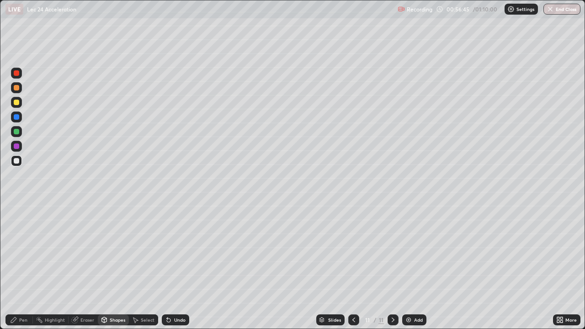
click at [26, 267] on div "Pen" at bounding box center [23, 320] width 8 height 5
click at [16, 147] on div at bounding box center [16, 145] width 5 height 5
click at [405, 267] on img at bounding box center [408, 319] width 7 height 7
click at [116, 267] on div "Shapes" at bounding box center [118, 320] width 16 height 5
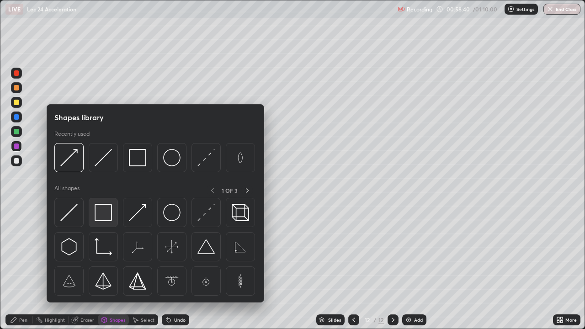
click at [106, 214] on img at bounding box center [103, 212] width 17 height 17
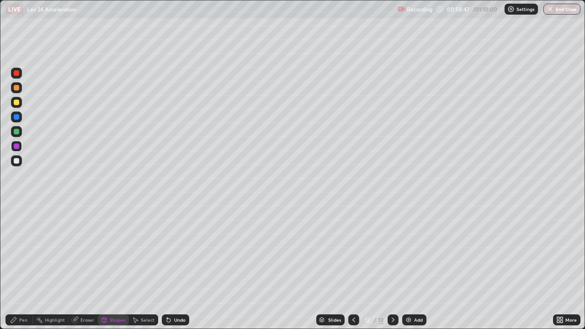
click at [115, 267] on div "Shapes" at bounding box center [118, 320] width 16 height 5
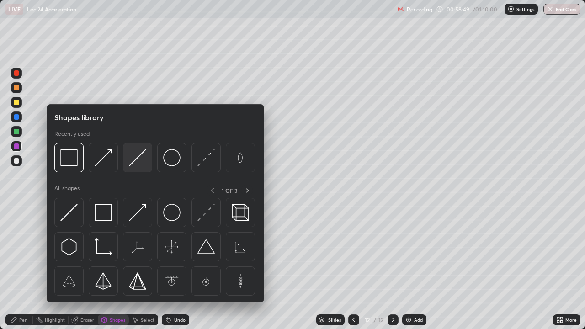
click at [133, 162] on img at bounding box center [137, 157] width 17 height 17
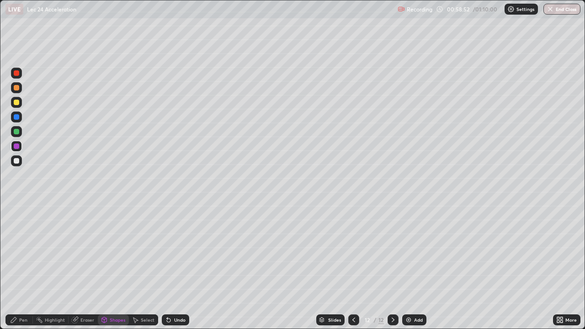
click at [26, 267] on div "Pen" at bounding box center [23, 320] width 8 height 5
click at [19, 130] on div at bounding box center [16, 131] width 5 height 5
click at [113, 267] on div "Shapes" at bounding box center [118, 320] width 16 height 5
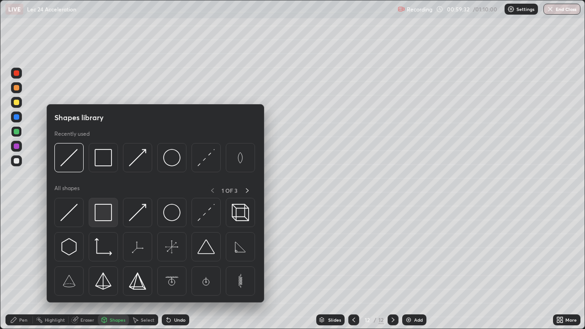
click at [101, 213] on img at bounding box center [103, 212] width 17 height 17
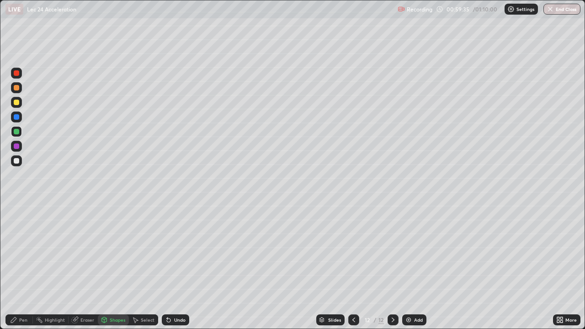
click at [112, 267] on div "Shapes" at bounding box center [118, 320] width 16 height 5
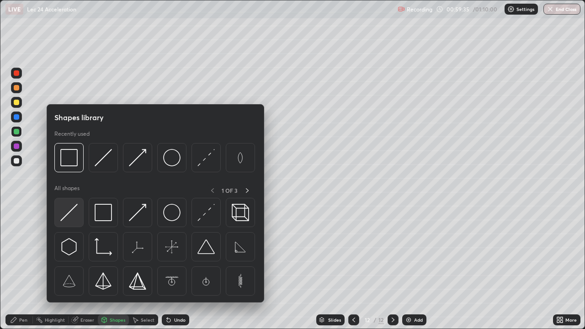
click at [68, 217] on img at bounding box center [68, 212] width 17 height 17
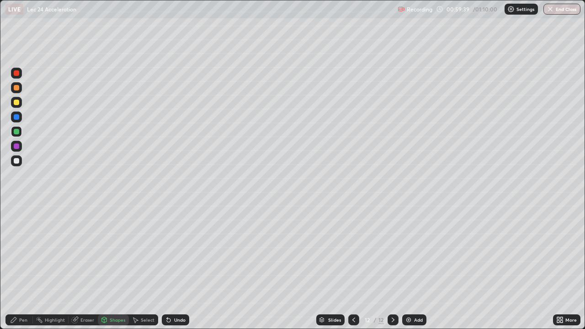
click at [26, 267] on div "Pen" at bounding box center [23, 320] width 8 height 5
click at [88, 267] on div "Eraser" at bounding box center [87, 320] width 14 height 5
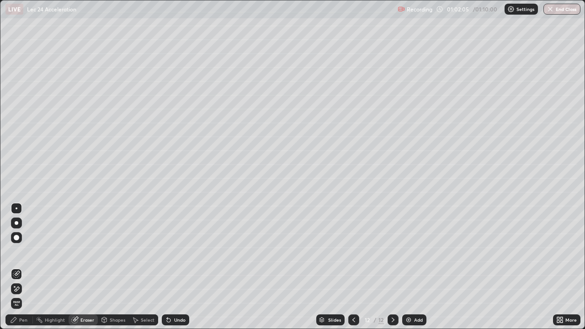
click at [12, 267] on div at bounding box center [16, 274] width 11 height 11
click at [16, 267] on icon at bounding box center [17, 273] width 5 height 5
click at [20, 267] on div "Pen" at bounding box center [23, 320] width 8 height 5
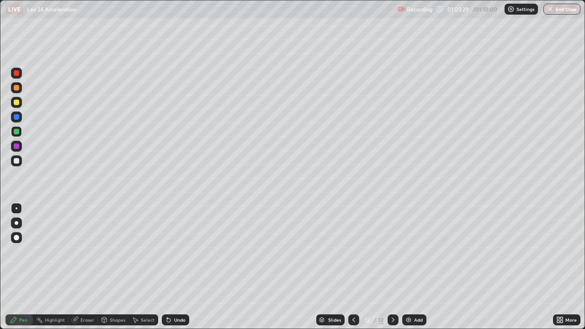
click at [417, 267] on div "Add" at bounding box center [418, 320] width 9 height 5
click at [16, 159] on div at bounding box center [16, 160] width 5 height 5
click at [561, 13] on button "End Class" at bounding box center [561, 9] width 37 height 11
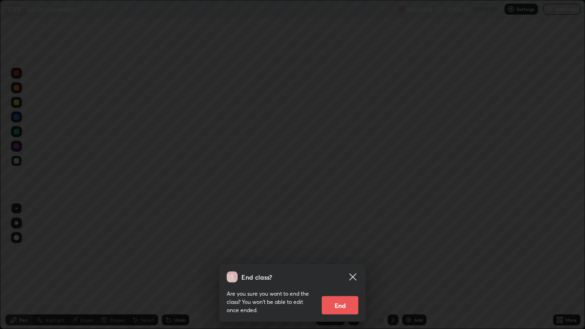
click at [342, 267] on button "End" at bounding box center [340, 305] width 37 height 18
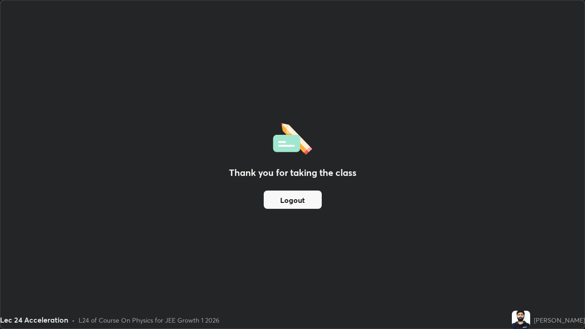
click at [301, 206] on button "Logout" at bounding box center [293, 200] width 58 height 18
